Goal: Information Seeking & Learning: Learn about a topic

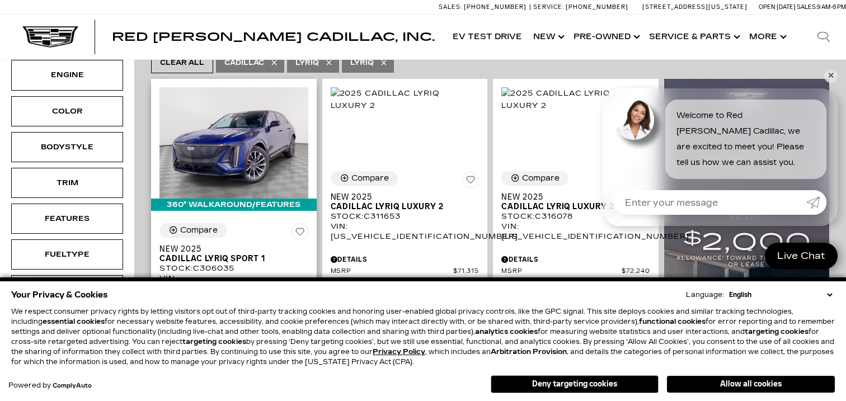
scroll to position [234, 0]
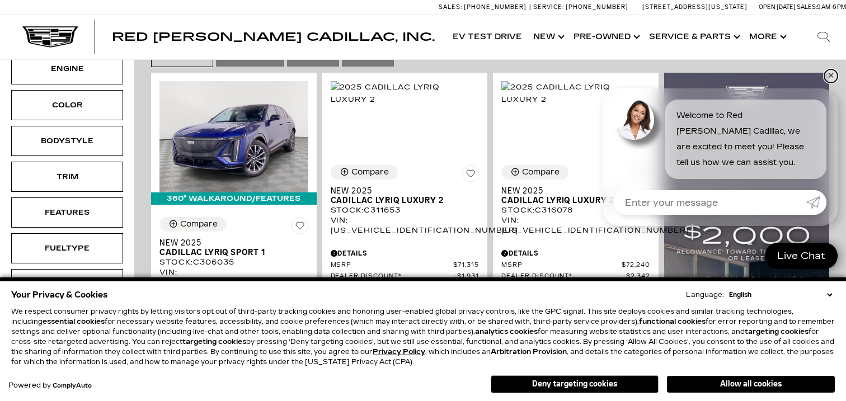
click at [831, 77] on link "✕" at bounding box center [830, 75] width 13 height 13
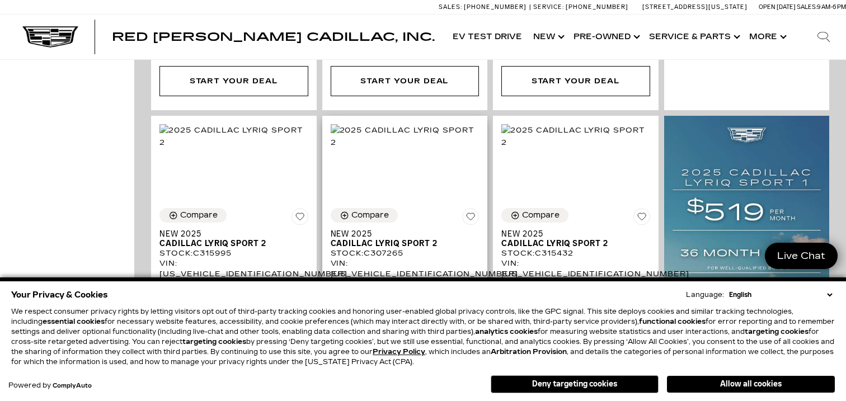
scroll to position [785, 0]
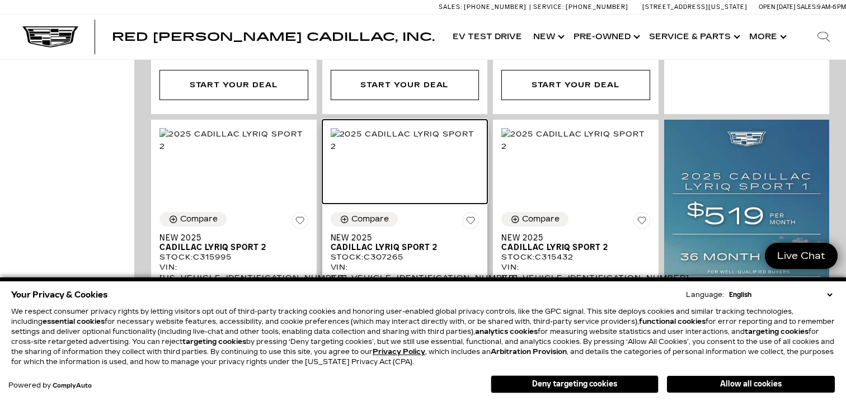
click at [438, 131] on img at bounding box center [405, 140] width 149 height 25
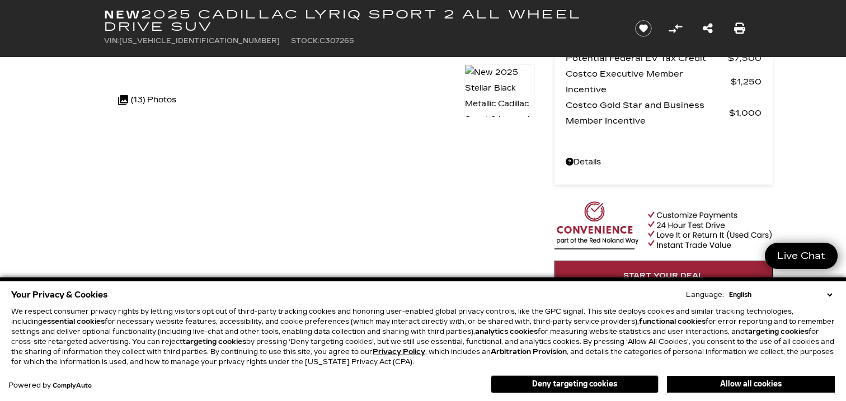
scroll to position [23, 0]
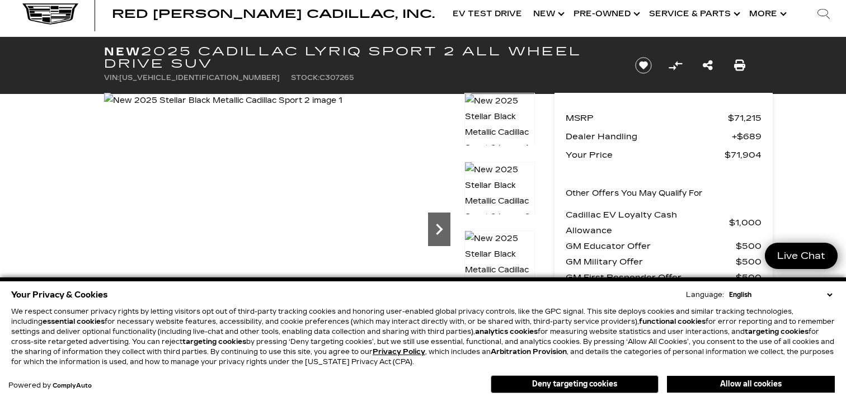
click at [443, 229] on icon "Next" at bounding box center [439, 229] width 22 height 22
click at [344, 109] on img at bounding box center [224, 101] width 240 height 16
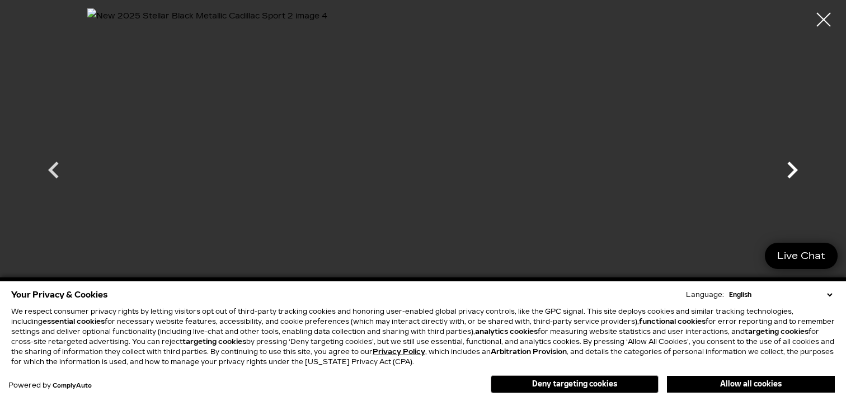
click at [793, 166] on icon "Next" at bounding box center [792, 170] width 11 height 17
click at [795, 165] on icon "Next" at bounding box center [792, 170] width 34 height 34
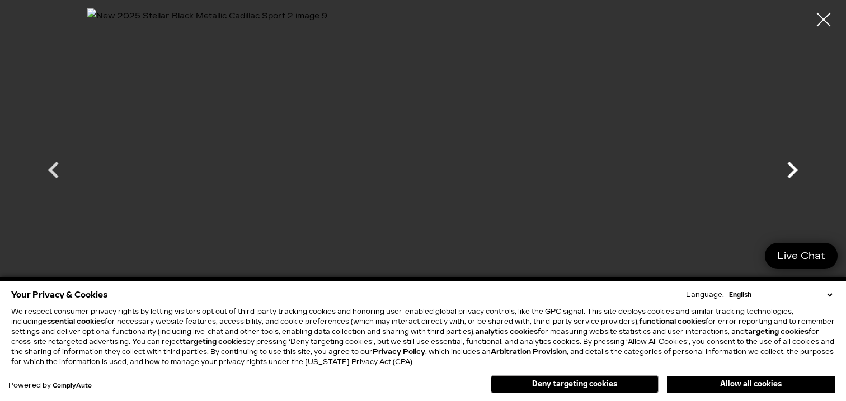
click at [795, 165] on icon "Next" at bounding box center [792, 170] width 34 height 34
click at [795, 165] on div at bounding box center [422, 159] width 783 height 303
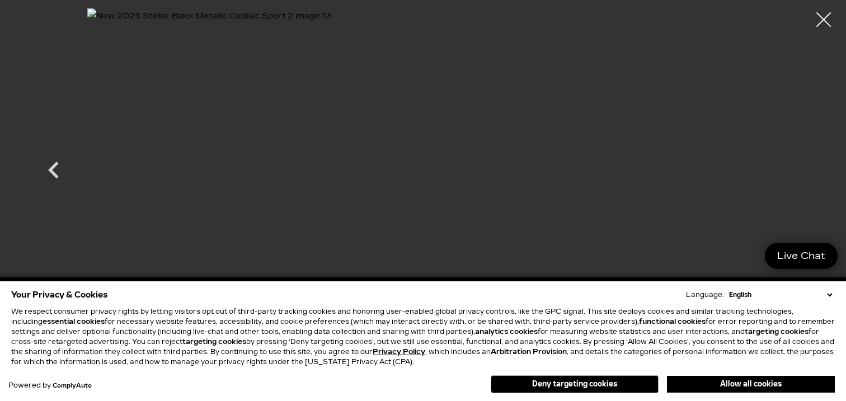
click at [822, 18] on div at bounding box center [824, 20] width 30 height 30
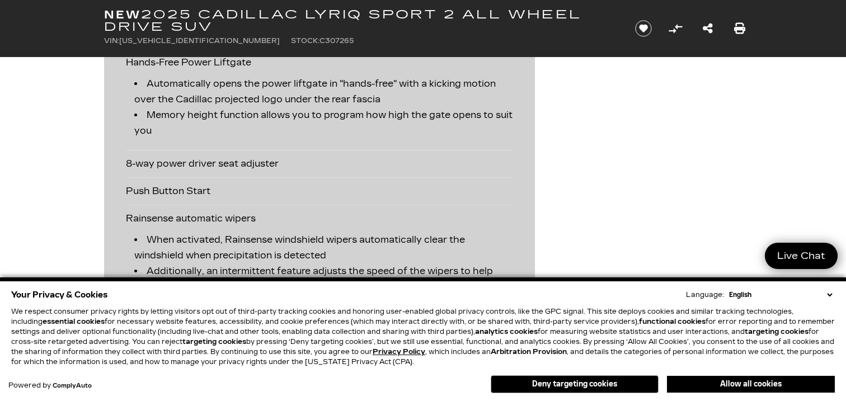
scroll to position [2336, 0]
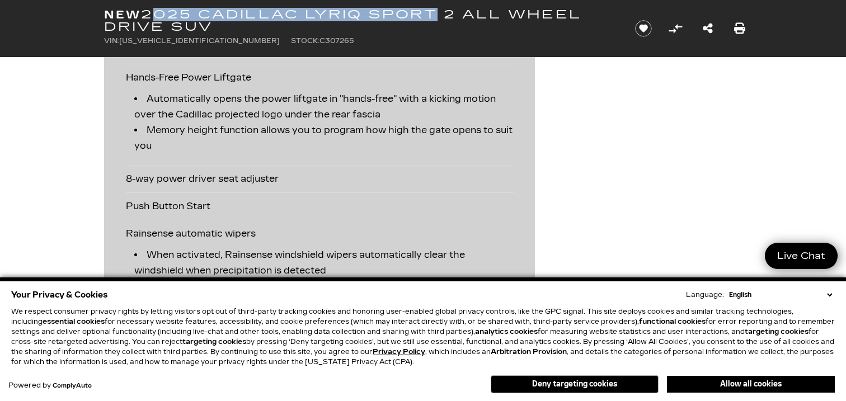
drag, startPoint x: 147, startPoint y: 11, endPoint x: 416, endPoint y: 23, distance: 269.4
click at [423, 21] on h1 "New 2025 Cadillac LYRIQ Sport 2 All Wheel Drive SUV" at bounding box center [360, 20] width 512 height 25
copy h1 "2025 Cadillac LYRIQ Sport 2 All Wheel Drive SUV"
